Goal: Task Accomplishment & Management: Manage account settings

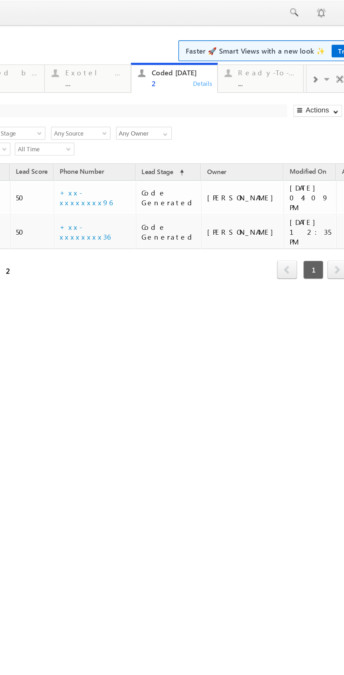
click at [148, 51] on span at bounding box center [148, 51] width 4 height 6
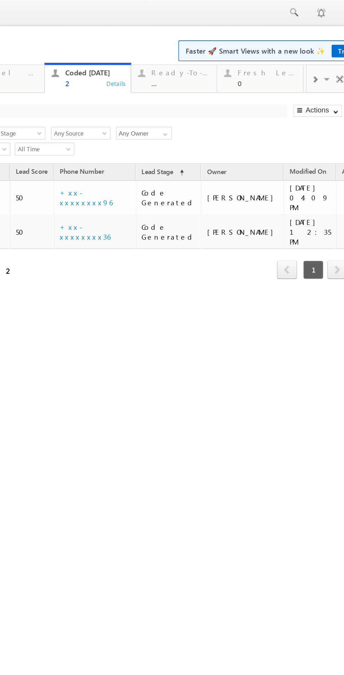
click at [114, 48] on div "Fresh Leads" at bounding box center [118, 47] width 38 height 6
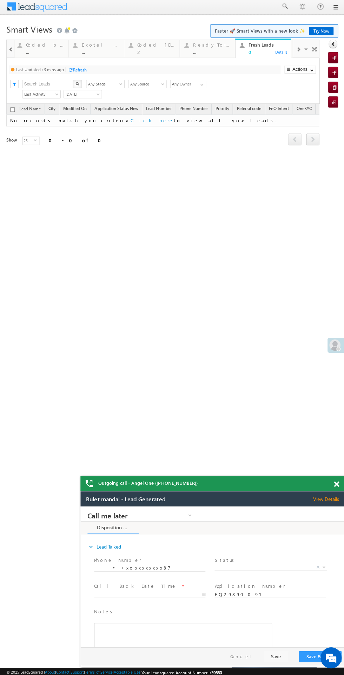
click at [71, 70] on div at bounding box center [69, 69] width 5 height 5
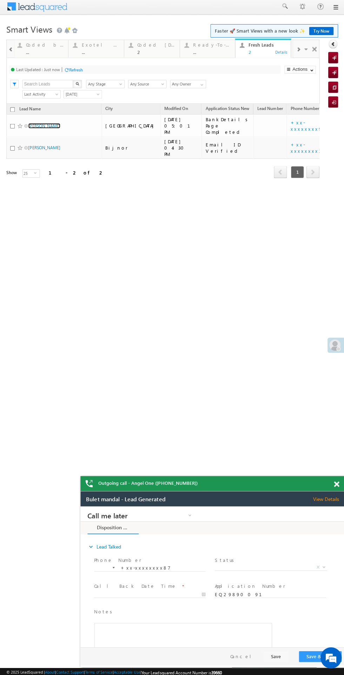
click at [41, 123] on link "Mofizul sheikh" at bounding box center [44, 125] width 32 height 5
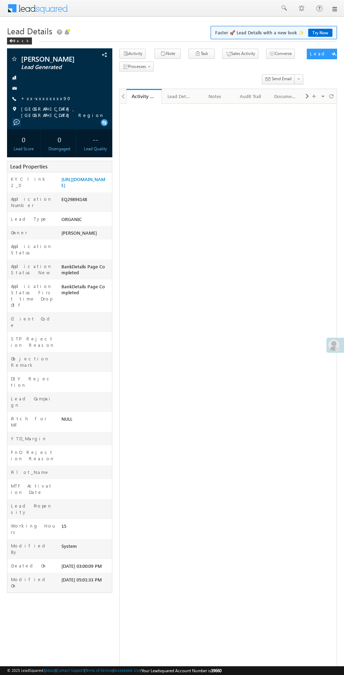
click at [39, 98] on link "+xx-xxxxxxxx90" at bounding box center [48, 98] width 54 height 6
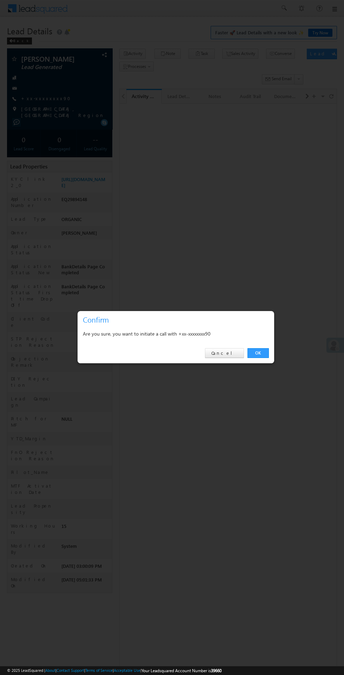
click at [268, 356] on div "OK Cancel" at bounding box center [175, 354] width 196 height 20
click at [255, 355] on link "OK" at bounding box center [257, 353] width 21 height 10
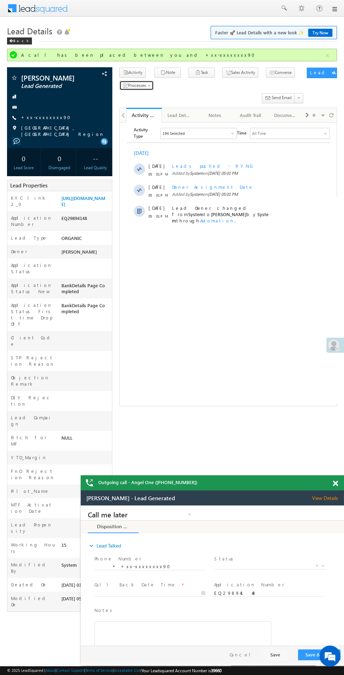
click at [139, 86] on span "Processes" at bounding box center [137, 85] width 18 height 5
click at [0, 0] on span "Not Eligible" at bounding box center [0, 0] width 0 height 0
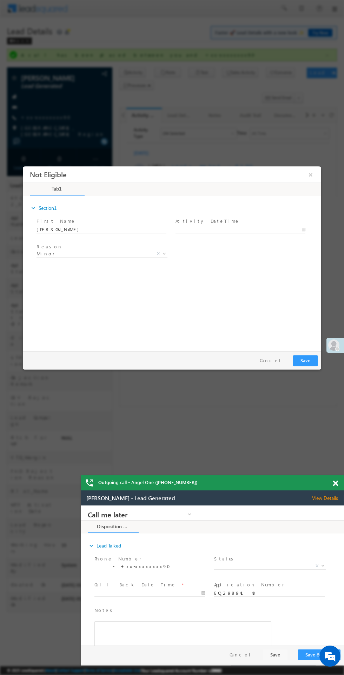
click at [114, 254] on span "Minor" at bounding box center [93, 254] width 114 height 6
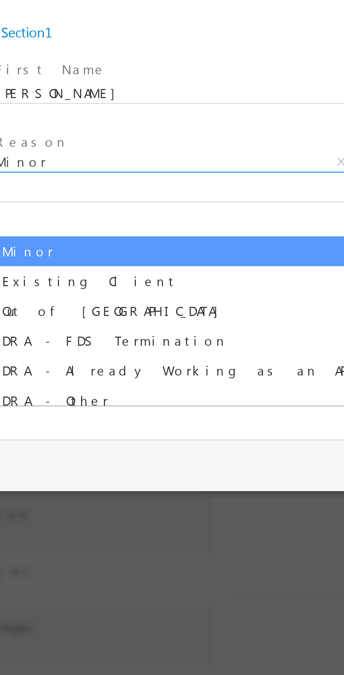
select select "Out of India"
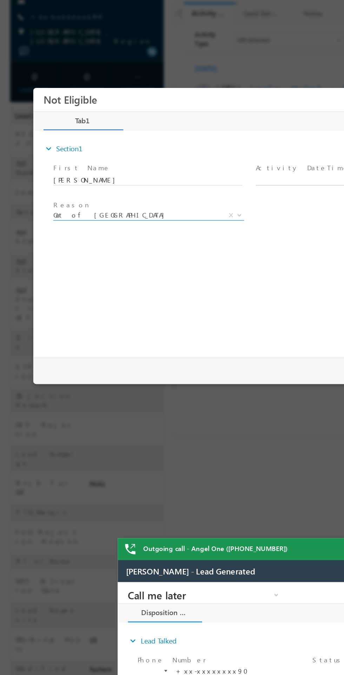
click at [214, 154] on body "Not Eligible ×" at bounding box center [182, 179] width 298 height 182
type input "10/02/25 5:08 PM"
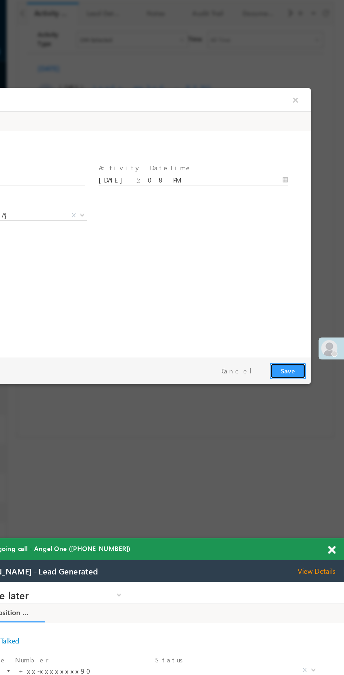
click at [158, 284] on button "Save" at bounding box center [158, 282] width 25 height 11
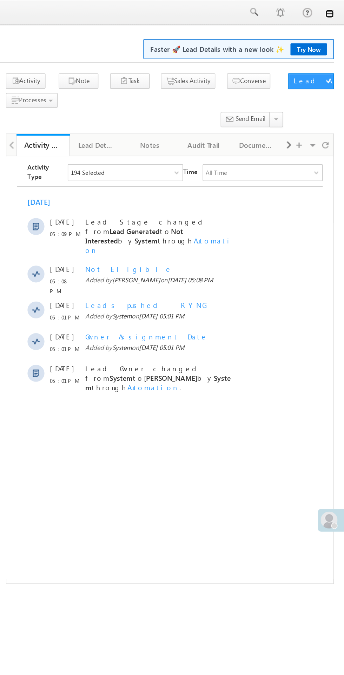
click at [336, 10] on link at bounding box center [334, 9] width 6 height 6
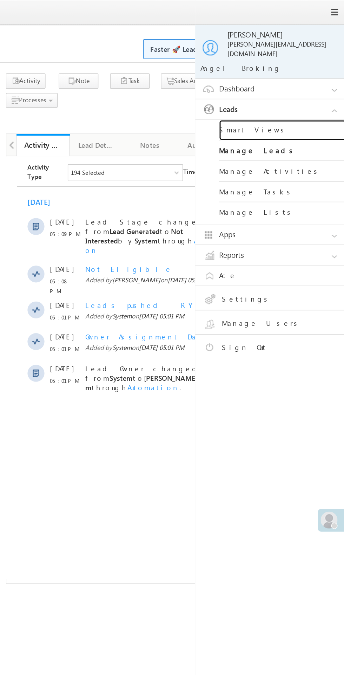
click at [292, 80] on link "Smart Views" at bounding box center [302, 87] width 84 height 14
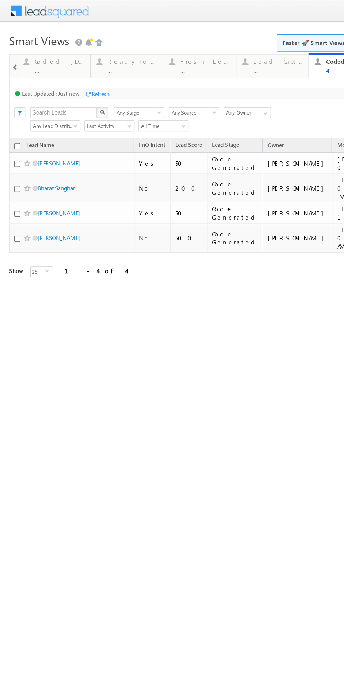
click at [151, 48] on div "Fresh Leads" at bounding box center [156, 47] width 38 height 6
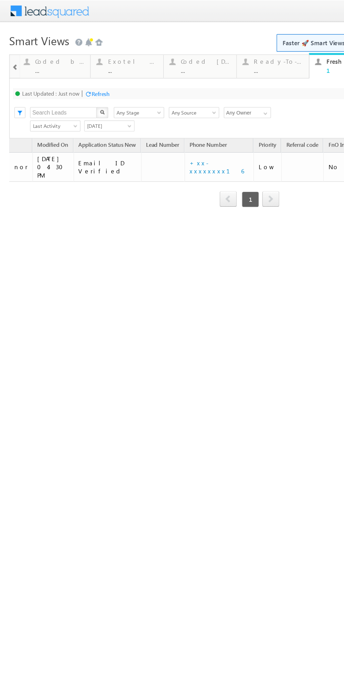
scroll to position [0, 113]
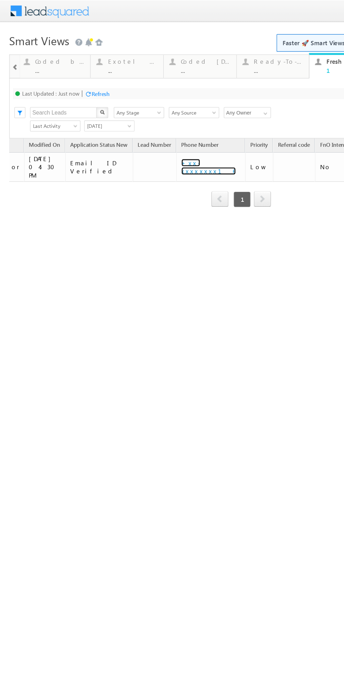
click at [154, 125] on link "+xx-xxxxxxxx16" at bounding box center [157, 127] width 41 height 12
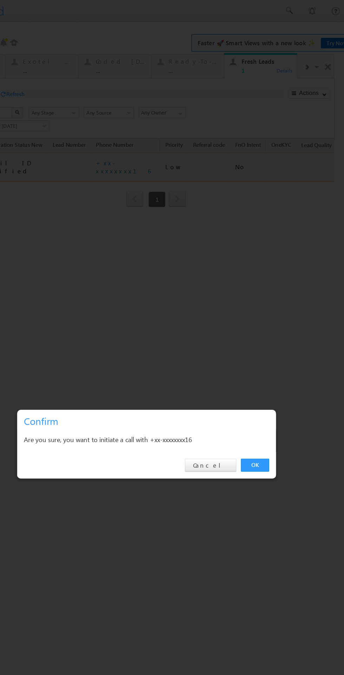
click at [178, 354] on link "OK" at bounding box center [172, 353] width 21 height 10
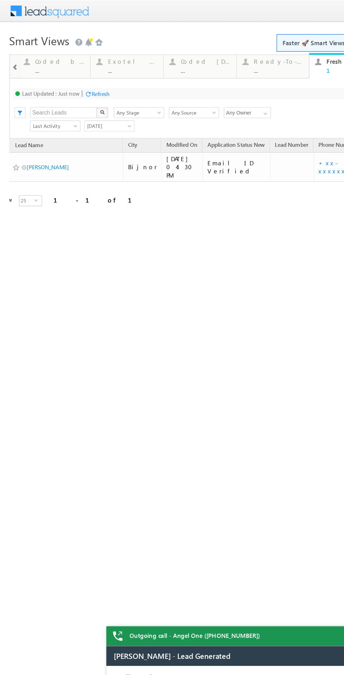
scroll to position [0, 0]
click at [152, 49] on div "Coded [DATE]" at bounding box center [156, 47] width 38 height 6
